Goal: Navigation & Orientation: Find specific page/section

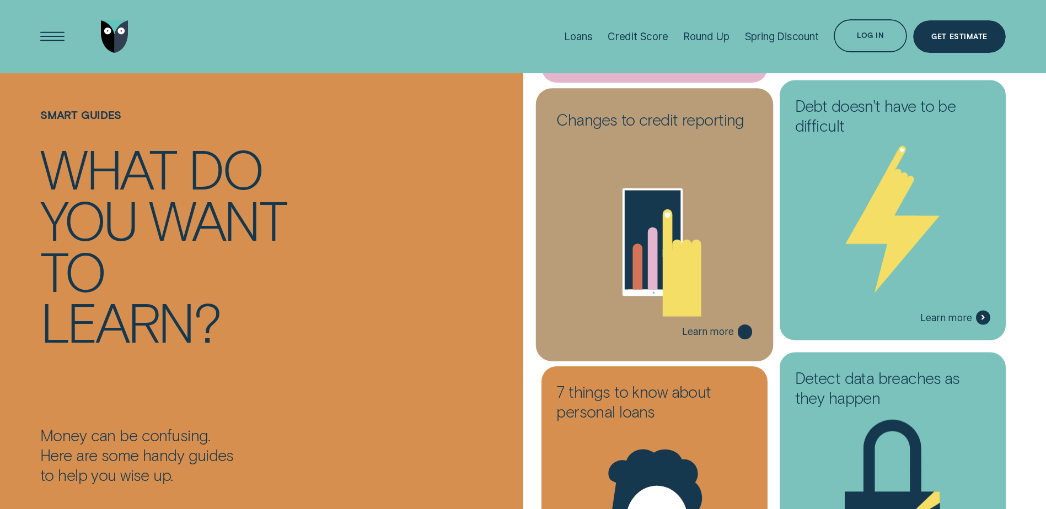
scroll to position [1764, 0]
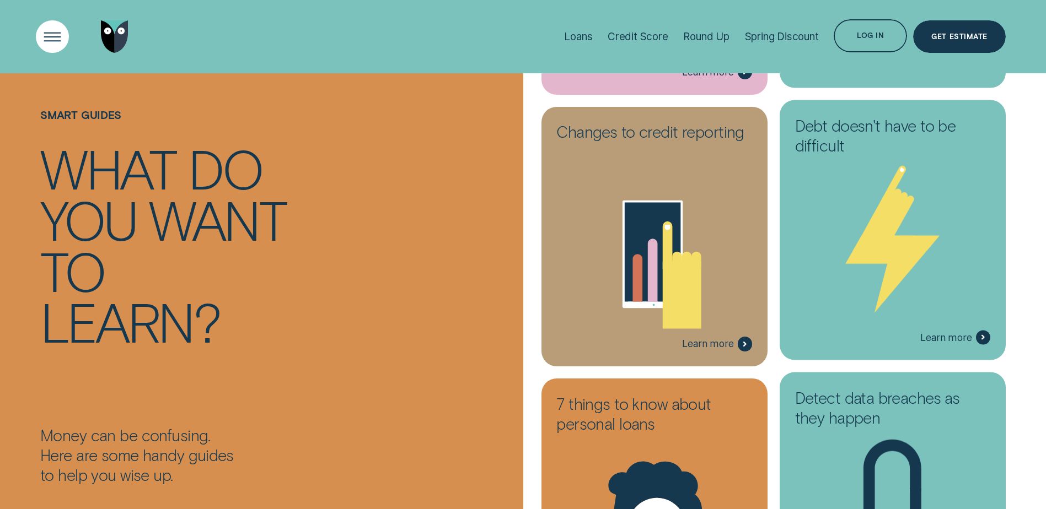
click at [52, 34] on div "Open Menu" at bounding box center [52, 36] width 46 height 46
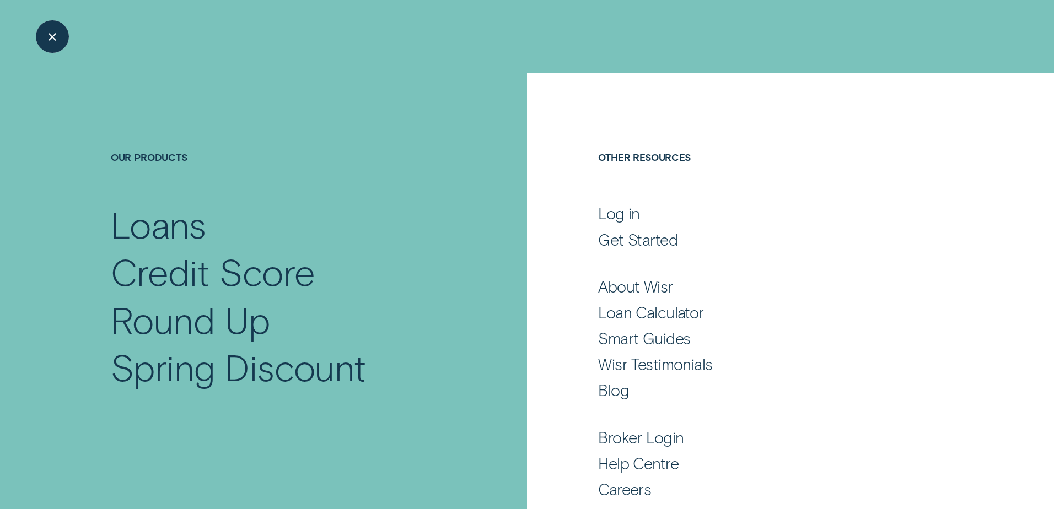
click at [53, 33] on div "Close Menu" at bounding box center [52, 36] width 46 height 46
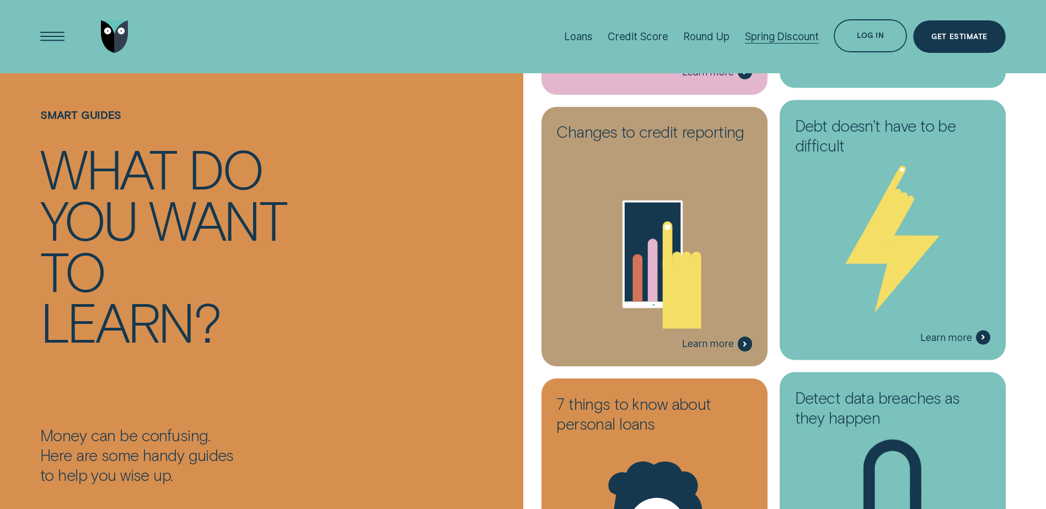
click at [762, 35] on div "Spring Discount" at bounding box center [782, 36] width 74 height 13
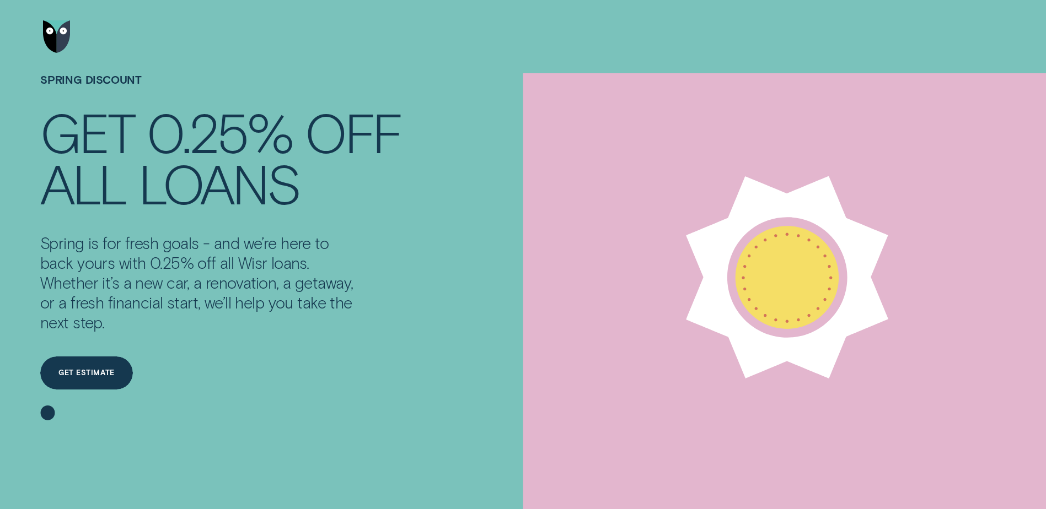
click at [61, 37] on img "Go to home page" at bounding box center [57, 36] width 28 height 33
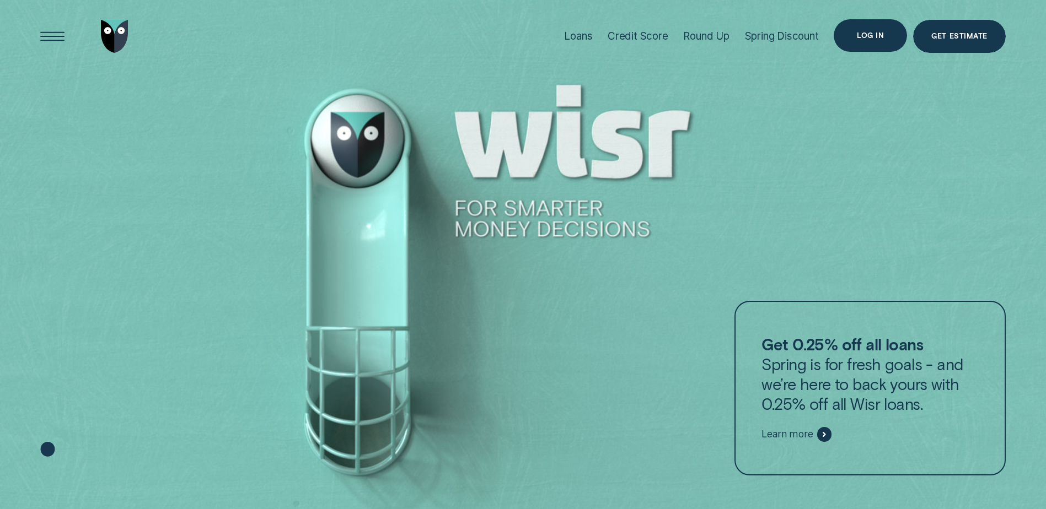
click at [876, 35] on div "Log in" at bounding box center [870, 36] width 27 height 7
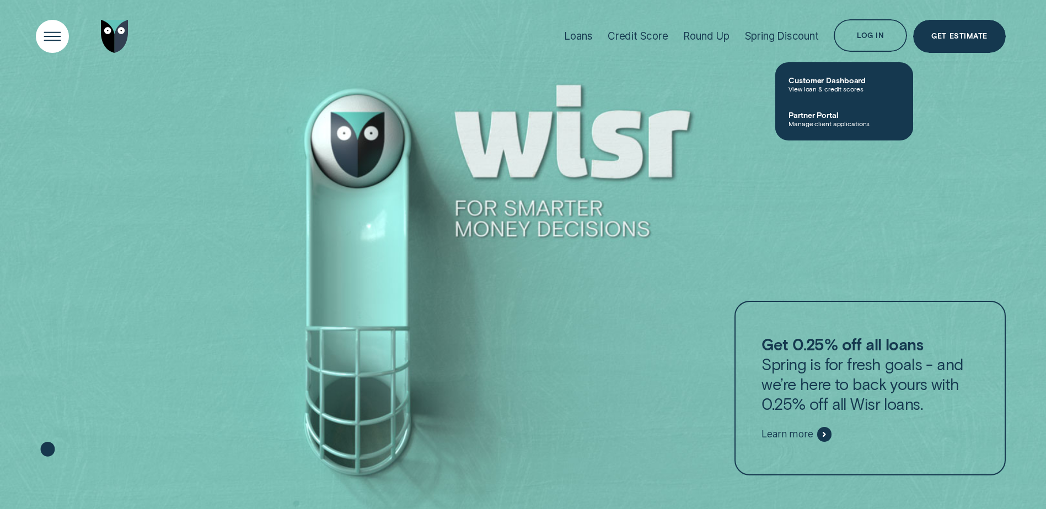
click at [48, 36] on div "Open Menu" at bounding box center [52, 36] width 46 height 46
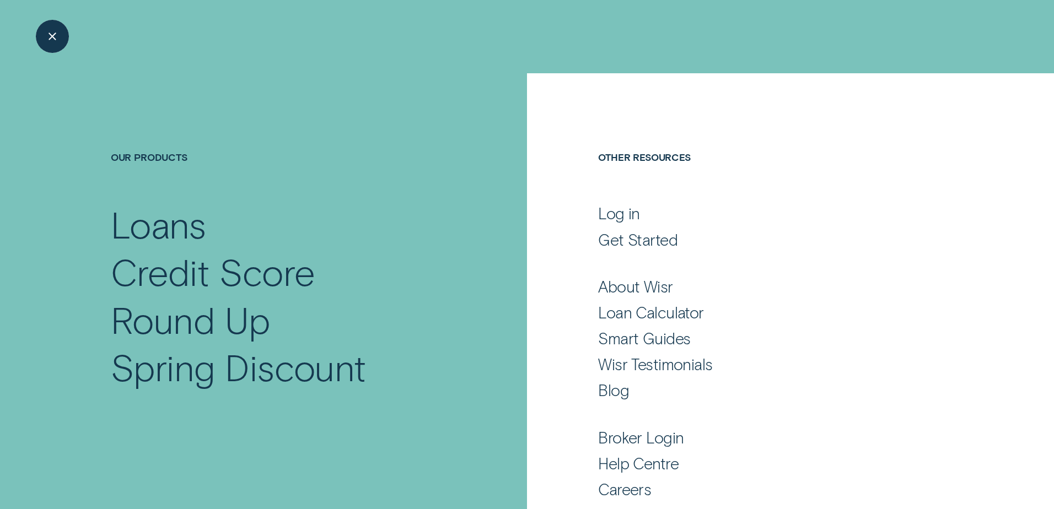
click at [53, 33] on div "Close Menu" at bounding box center [52, 36] width 46 height 46
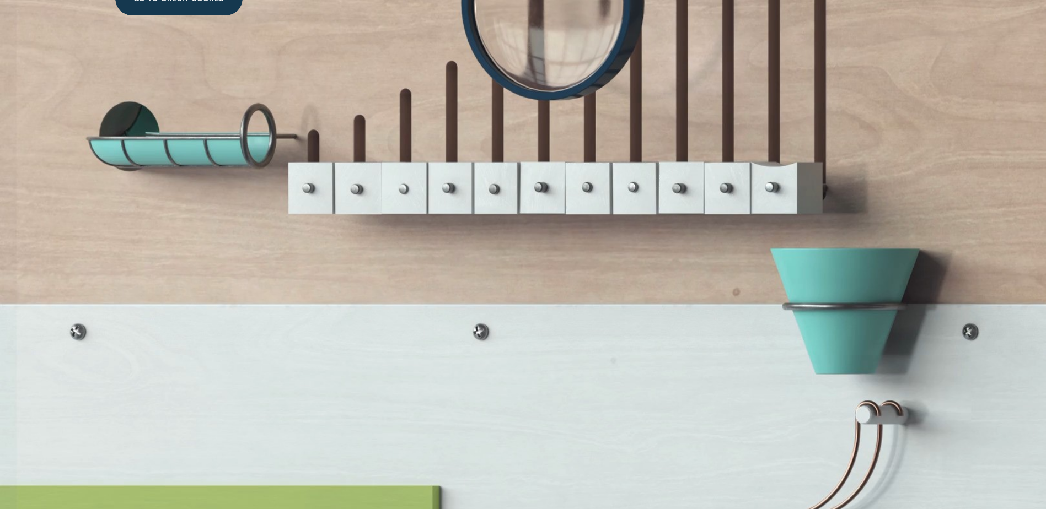
scroll to position [2370, 0]
